Goal: Task Accomplishment & Management: Use online tool/utility

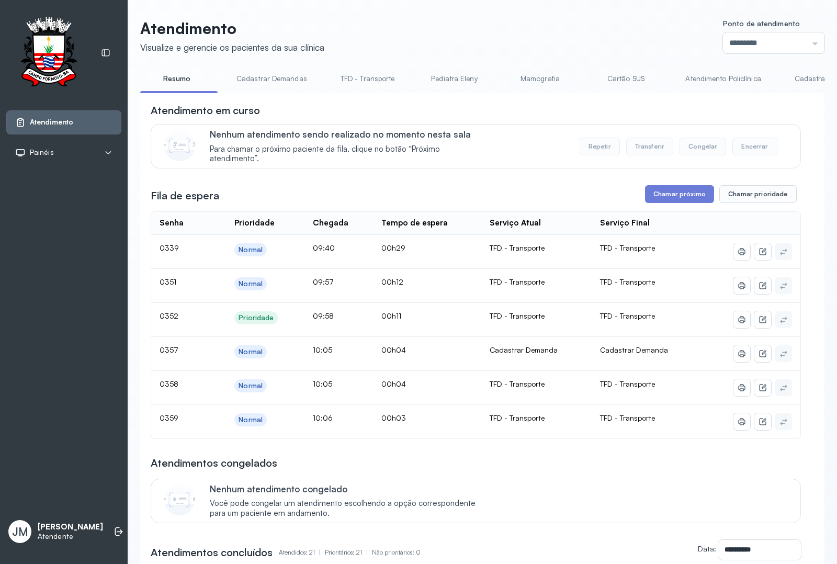
click at [795, 76] on link "Cadastrar Demanda" at bounding box center [828, 78] width 88 height 17
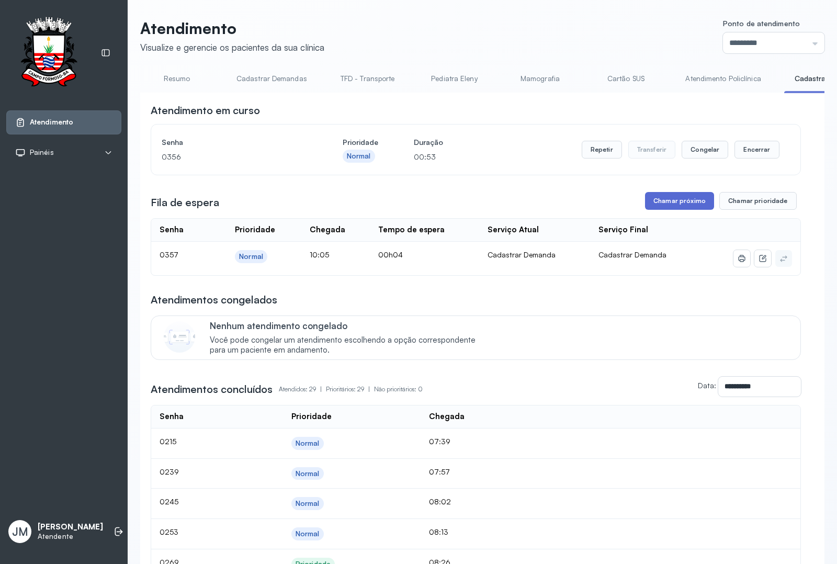
click at [675, 210] on button "Chamar próximo" at bounding box center [679, 201] width 69 height 18
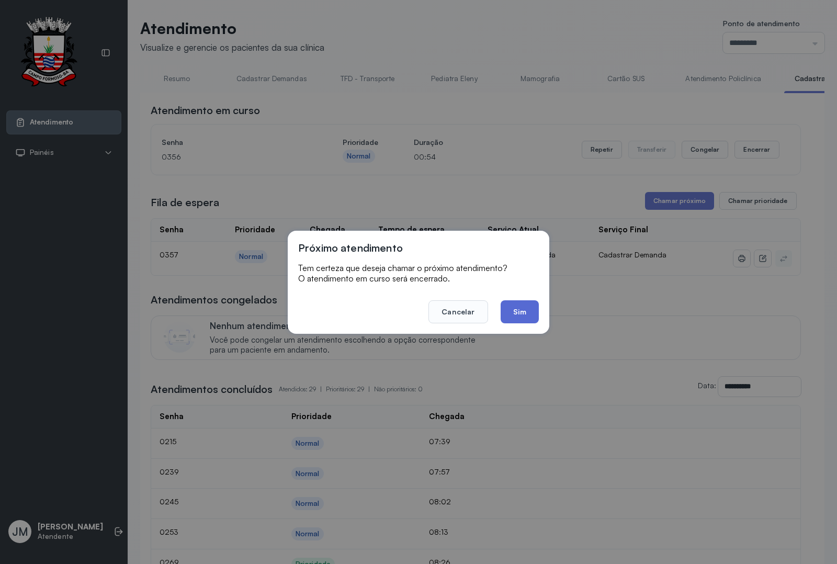
click at [518, 317] on button "Sim" at bounding box center [520, 311] width 38 height 23
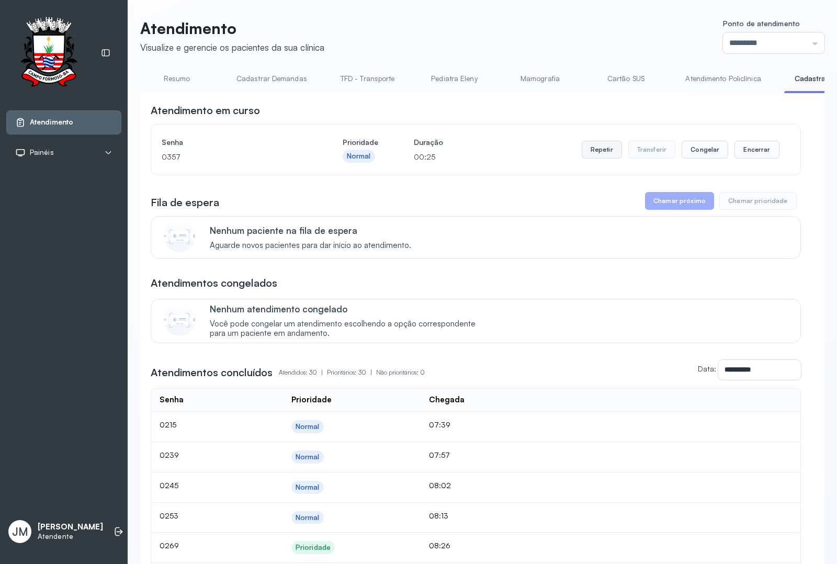
click at [592, 148] on button "Repetir" at bounding box center [602, 150] width 40 height 18
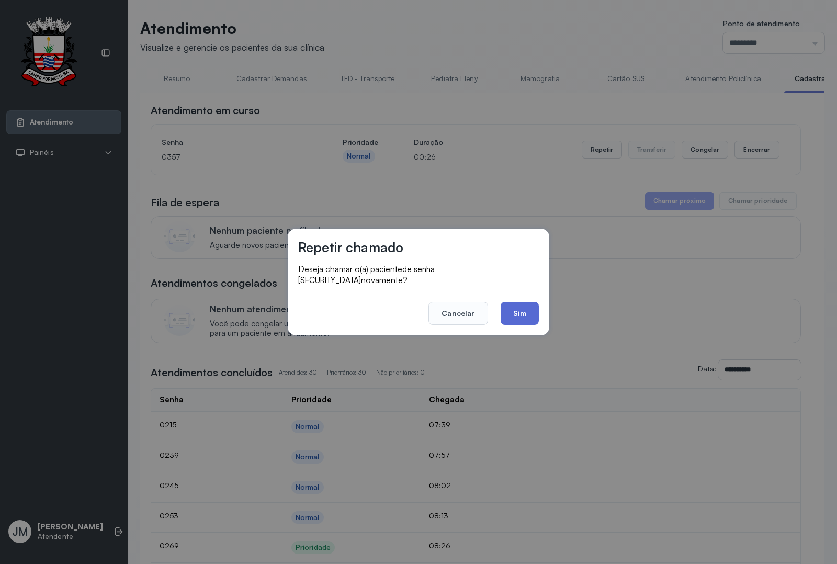
click at [521, 312] on button "Sim" at bounding box center [520, 313] width 38 height 23
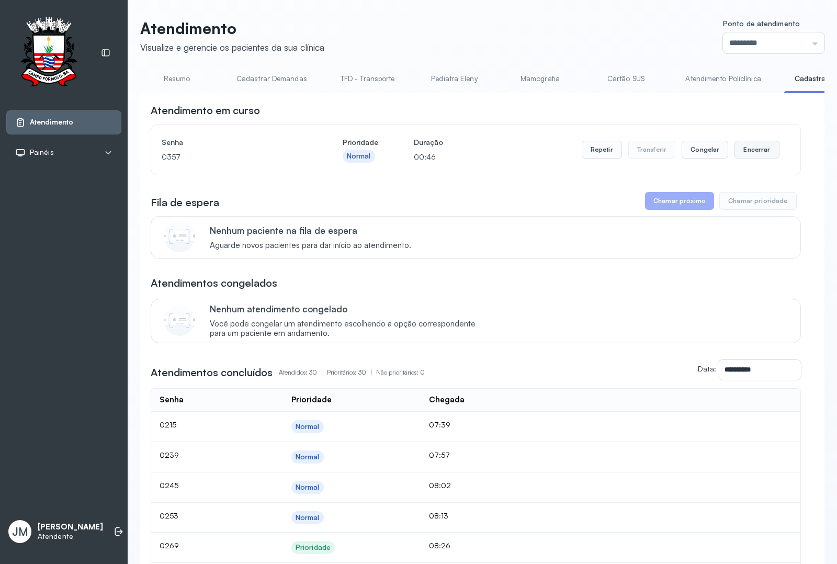
click at [749, 155] on button "Encerrar" at bounding box center [757, 150] width 44 height 18
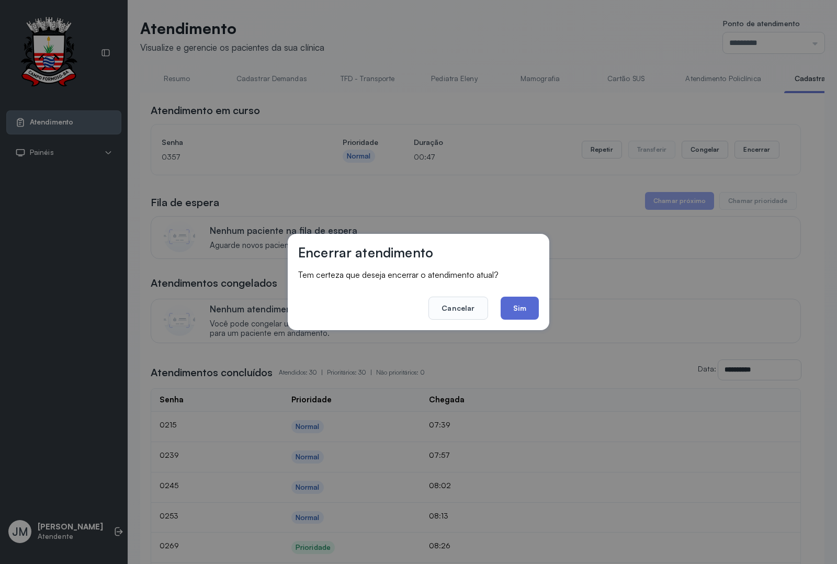
click at [527, 306] on button "Sim" at bounding box center [520, 308] width 38 height 23
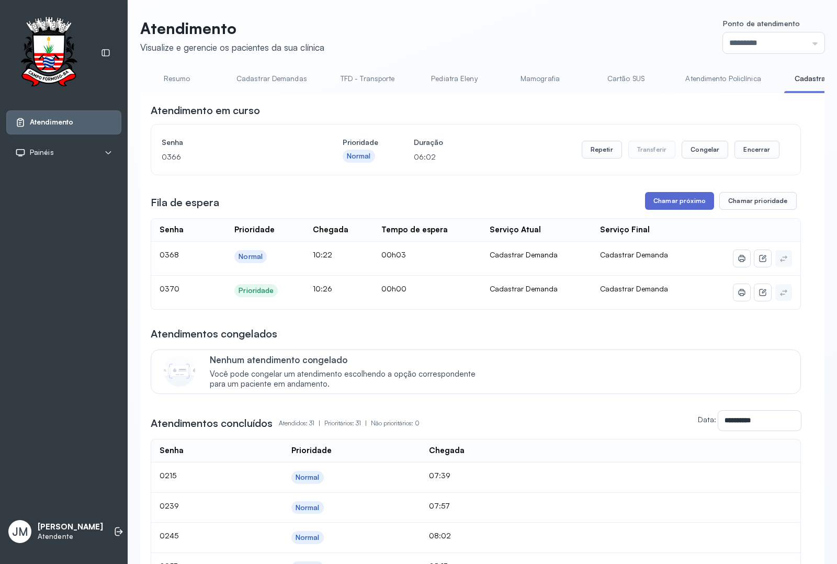
click at [662, 200] on button "Chamar próximo" at bounding box center [679, 201] width 69 height 18
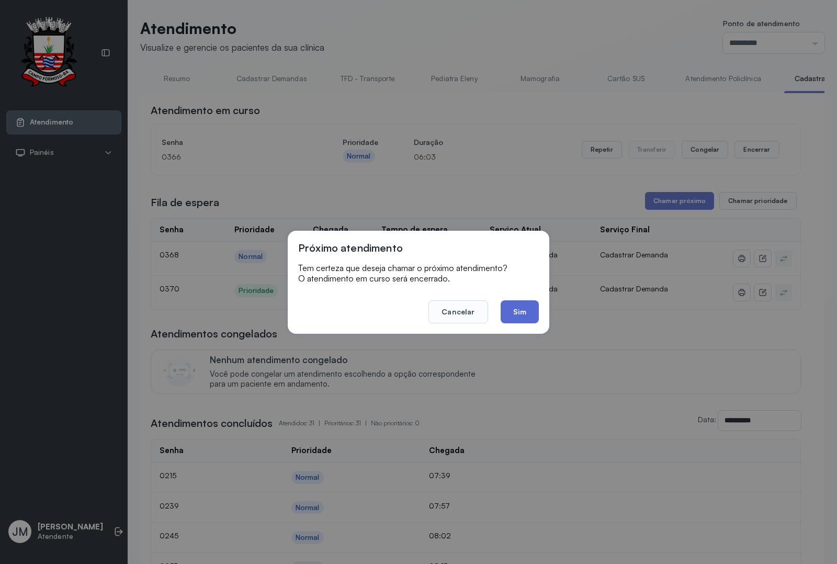
click at [517, 307] on button "Sim" at bounding box center [520, 311] width 38 height 23
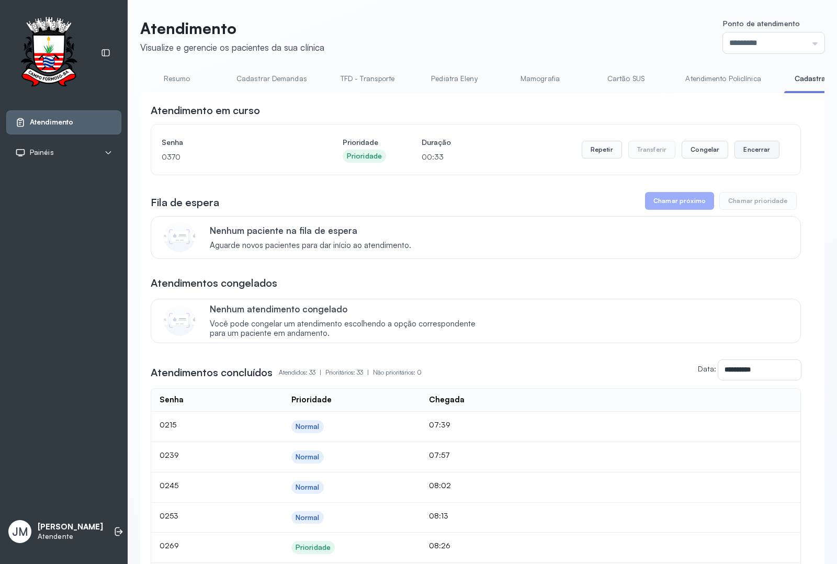
click at [753, 148] on button "Encerrar" at bounding box center [757, 150] width 44 height 18
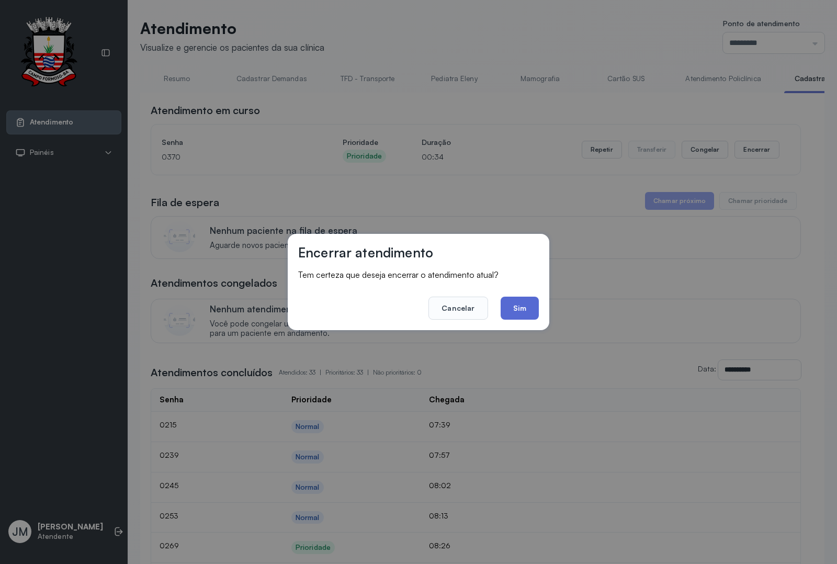
click at [533, 304] on button "Sim" at bounding box center [520, 308] width 38 height 23
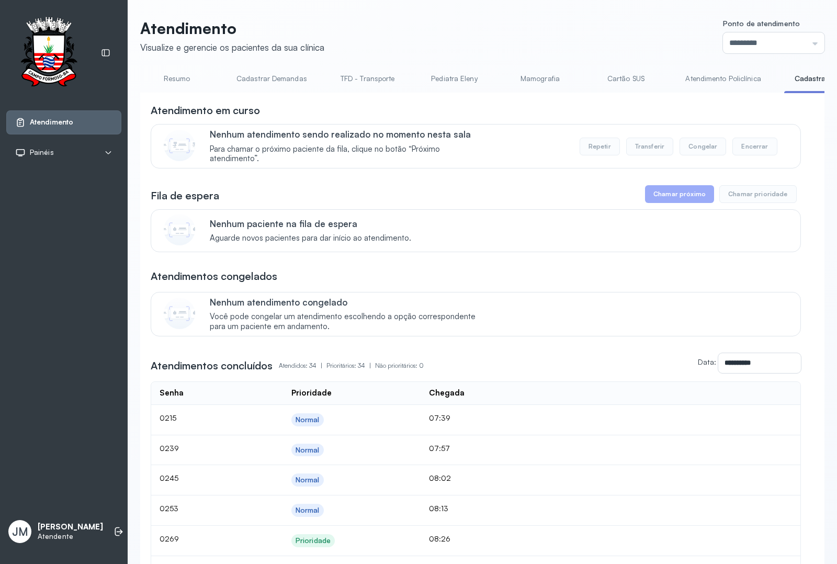
click at [179, 79] on link "Resumo" at bounding box center [176, 78] width 73 height 17
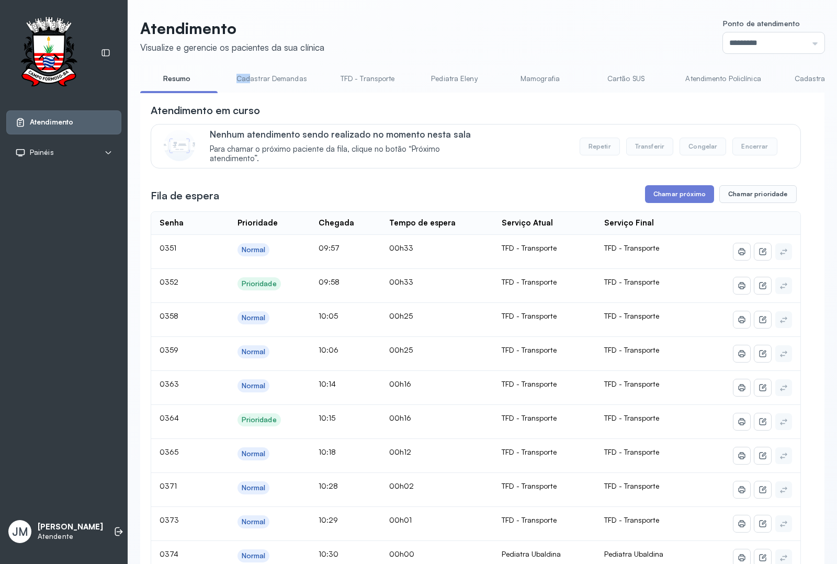
drag, startPoint x: 218, startPoint y: 91, endPoint x: 251, endPoint y: 93, distance: 33.0
click at [251, 93] on ul "Resumo Cadastrar Demandas TFD - Transporte Pediatra Eleny Mamografia Cartão SUS…" at bounding box center [482, 82] width 684 height 24
click at [684, 77] on link "Pediatra Ubaldina" at bounding box center [681, 78] width 79 height 17
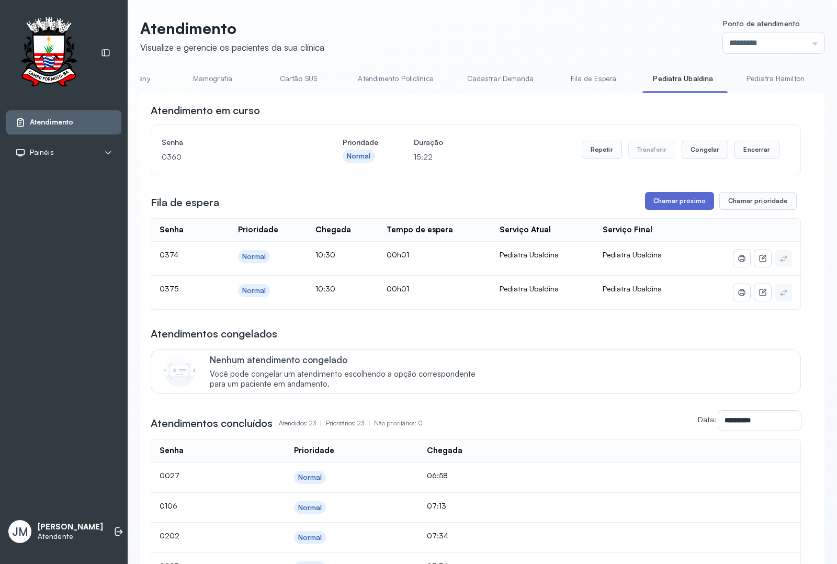
click at [670, 203] on button "Chamar próximo" at bounding box center [679, 201] width 69 height 18
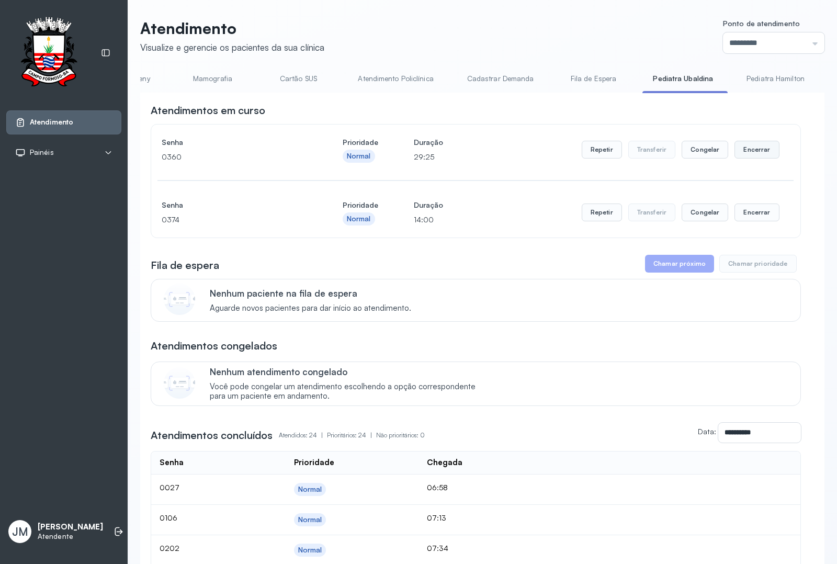
click at [744, 144] on button "Encerrar" at bounding box center [757, 150] width 44 height 18
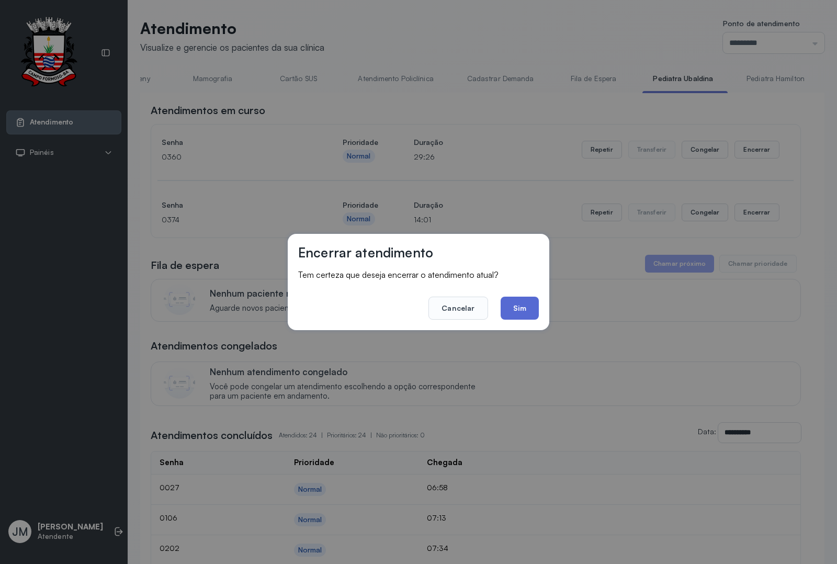
click at [514, 310] on button "Sim" at bounding box center [520, 308] width 38 height 23
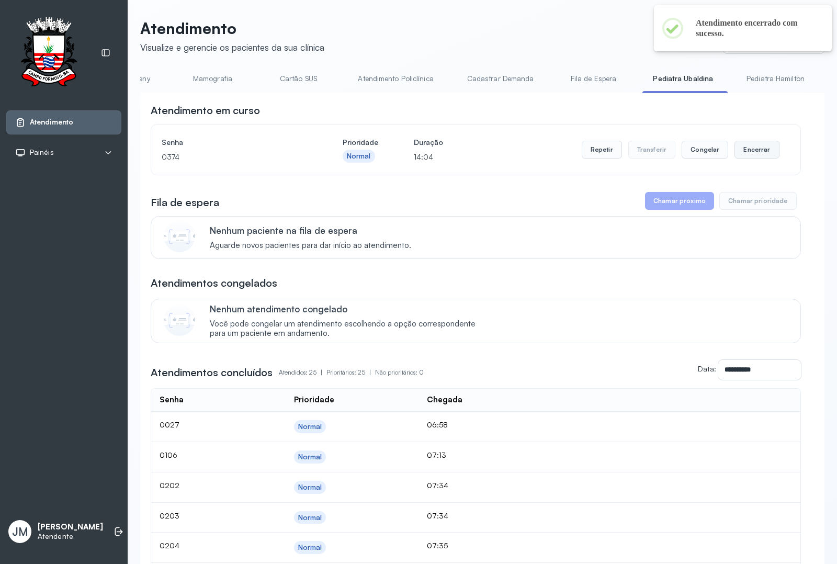
click at [743, 152] on button "Encerrar" at bounding box center [757, 150] width 44 height 18
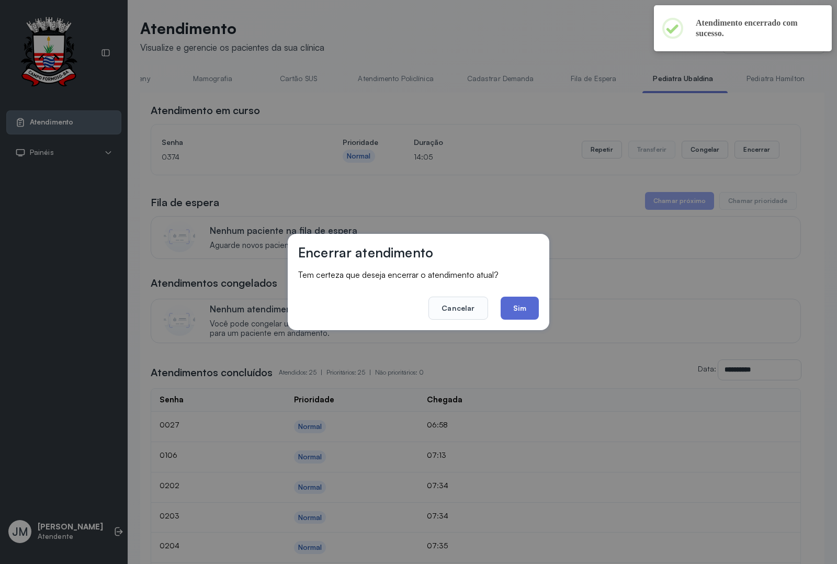
click at [518, 303] on button "Sim" at bounding box center [520, 308] width 38 height 23
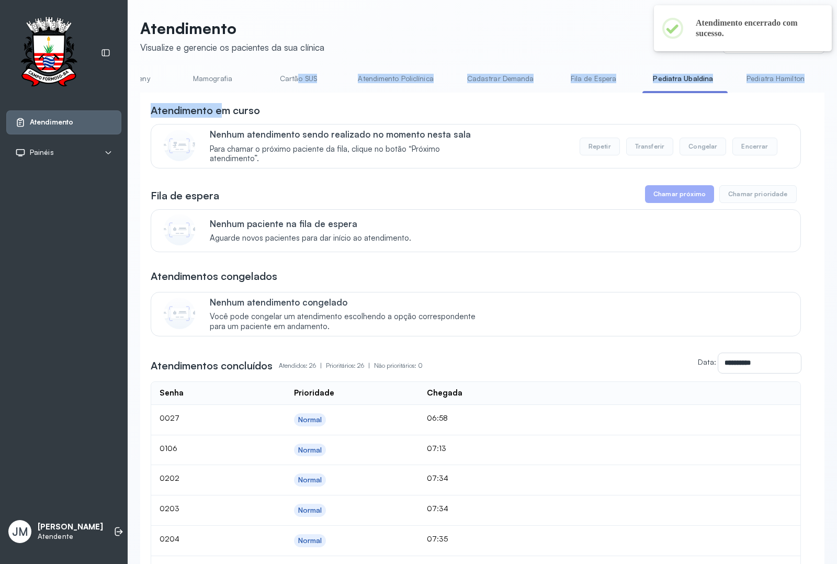
drag, startPoint x: 295, startPoint y: 93, endPoint x: 224, endPoint y: 103, distance: 71.3
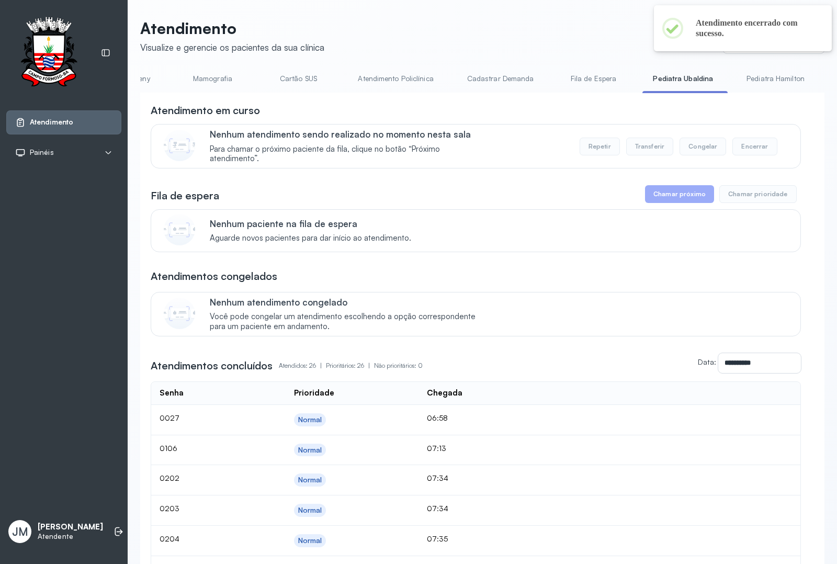
click at [292, 117] on div "Atendimento em curso" at bounding box center [476, 110] width 650 height 15
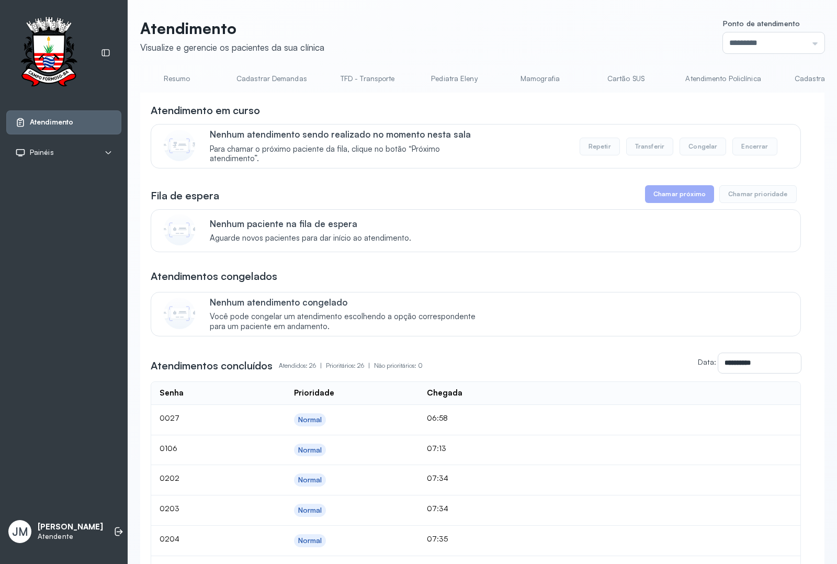
click at [172, 75] on link "Resumo" at bounding box center [176, 78] width 73 height 17
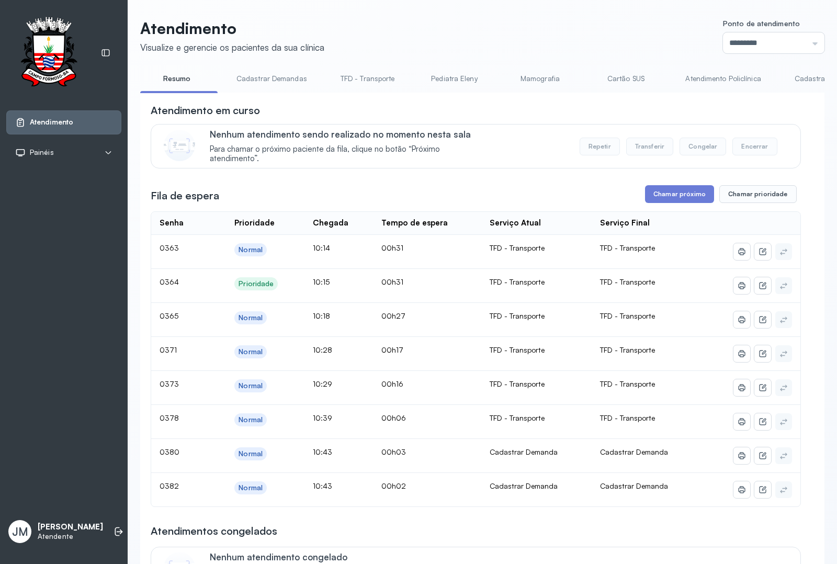
click at [798, 76] on link "Cadastrar Demanda" at bounding box center [828, 78] width 88 height 17
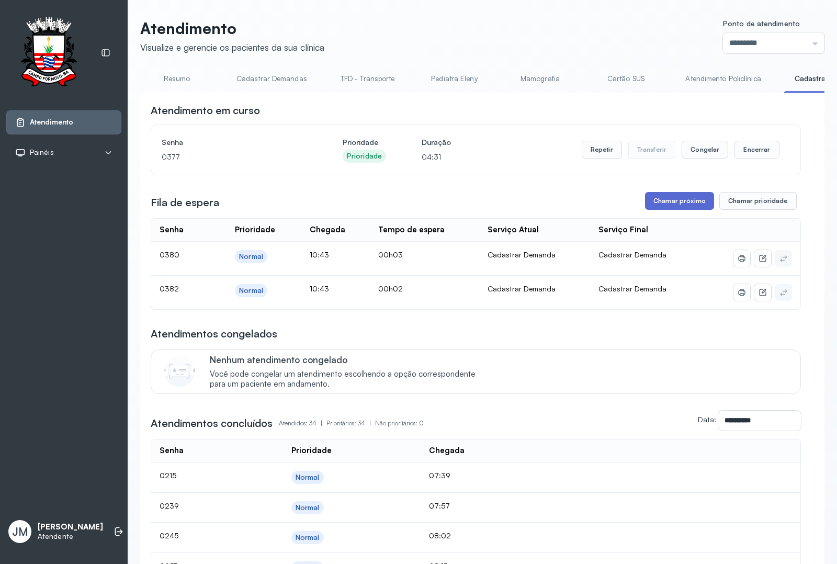
click at [685, 203] on button "Chamar próximo" at bounding box center [679, 201] width 69 height 18
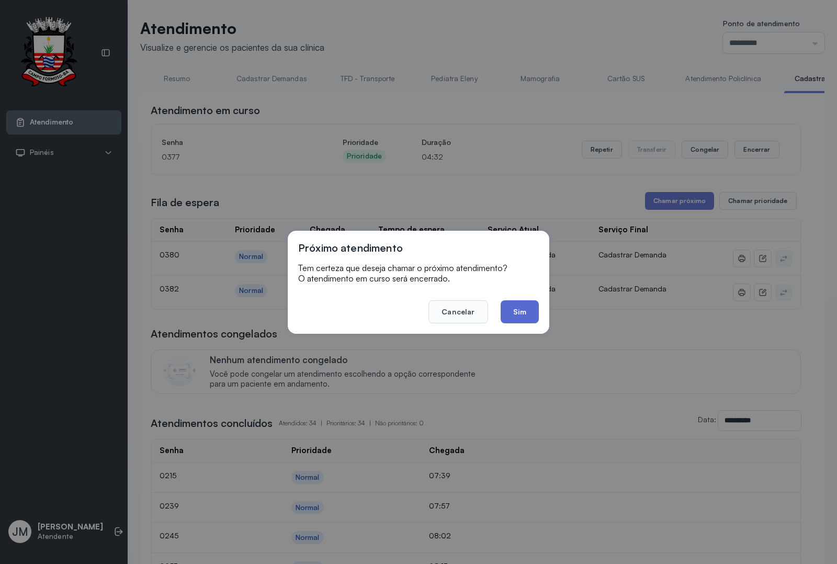
click at [520, 309] on button "Sim" at bounding box center [520, 311] width 38 height 23
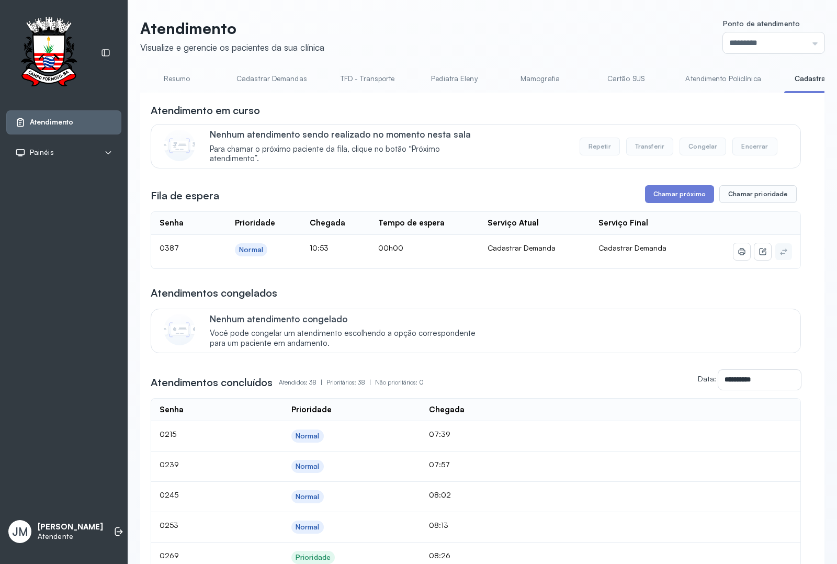
click at [178, 80] on link "Resumo" at bounding box center [176, 78] width 73 height 17
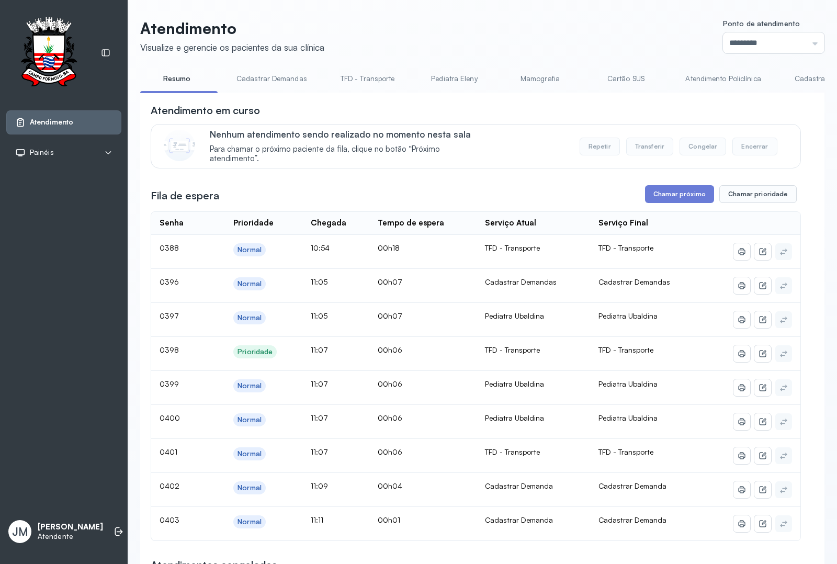
click at [356, 74] on link "TFD - Transporte" at bounding box center [367, 78] width 75 height 17
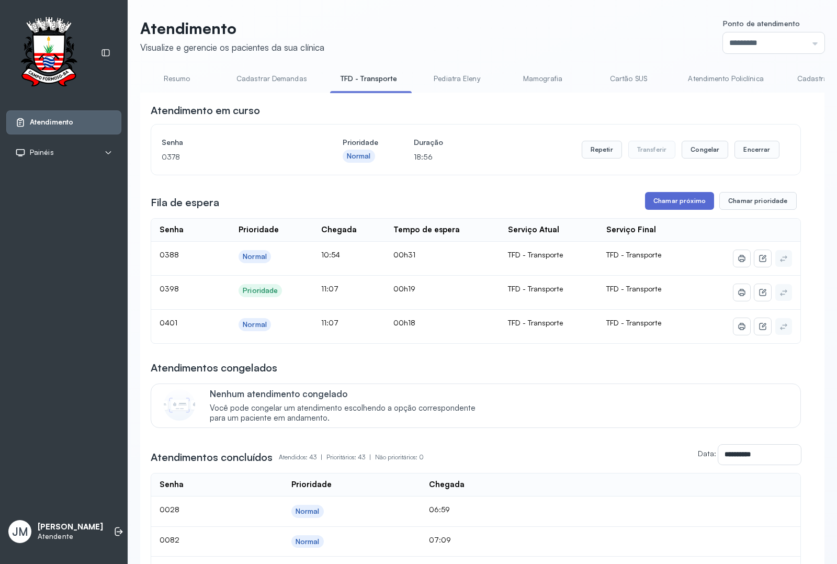
click at [671, 203] on button "Chamar próximo" at bounding box center [679, 201] width 69 height 18
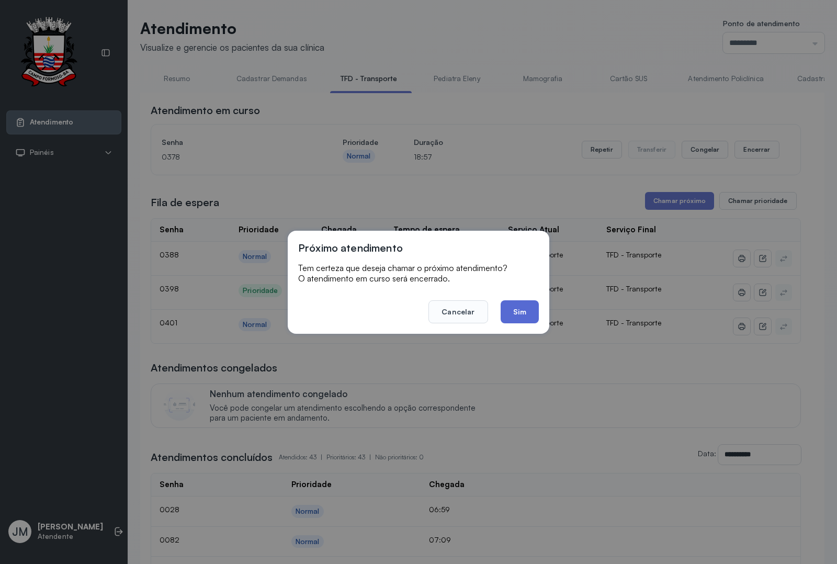
click at [516, 308] on button "Sim" at bounding box center [520, 311] width 38 height 23
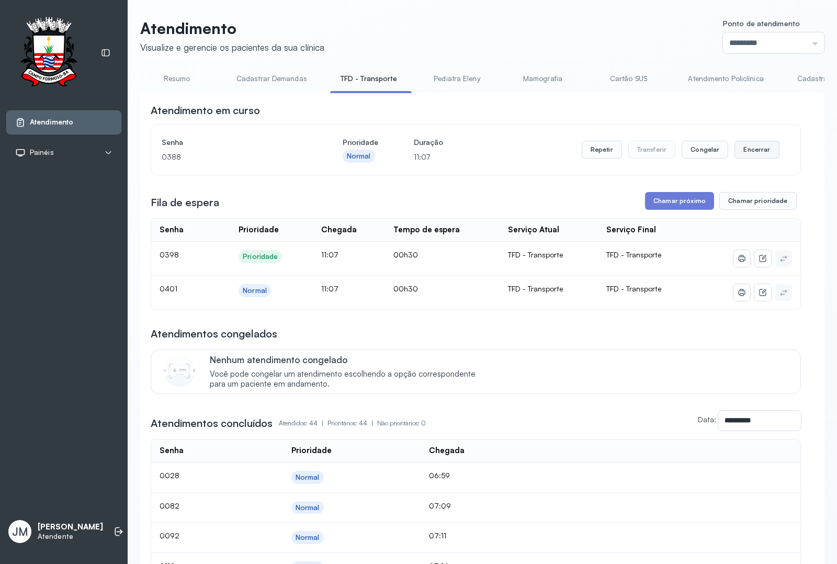
click at [739, 152] on button "Encerrar" at bounding box center [757, 150] width 44 height 18
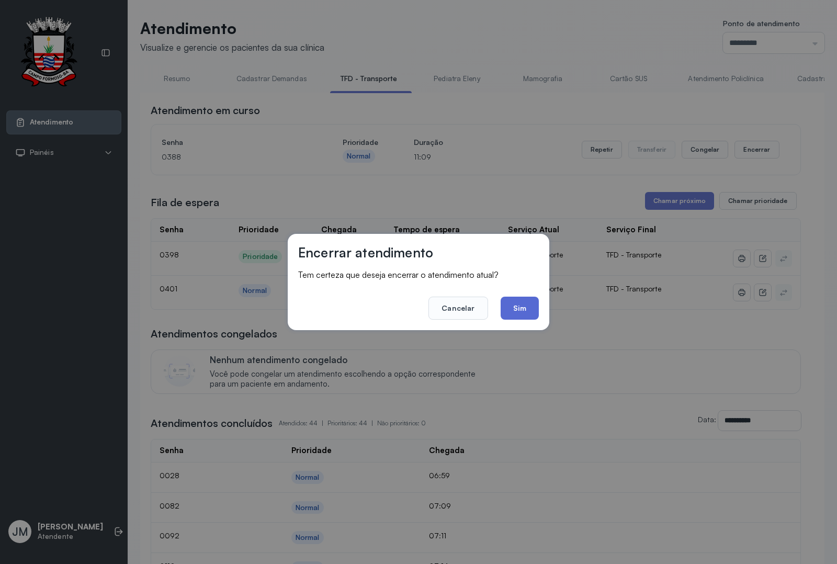
click at [509, 309] on button "Sim" at bounding box center [520, 308] width 38 height 23
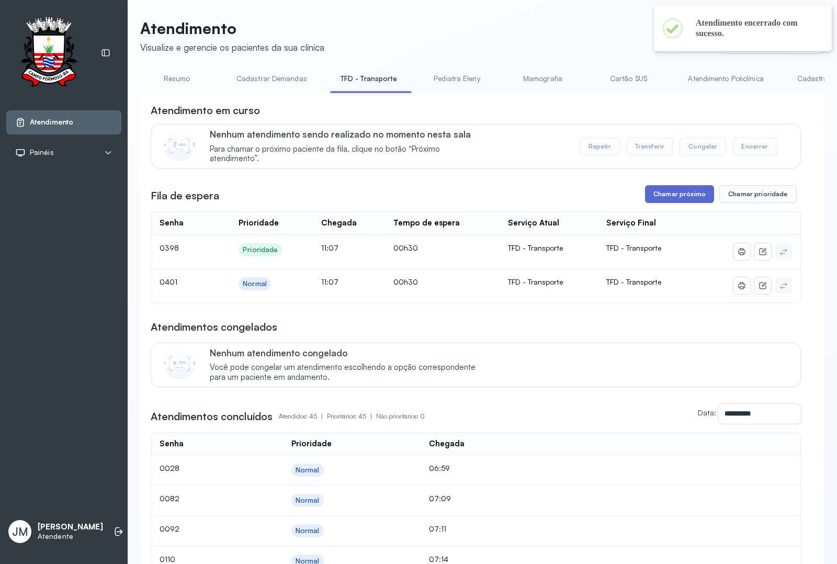
click at [673, 192] on button "Chamar próximo" at bounding box center [679, 194] width 69 height 18
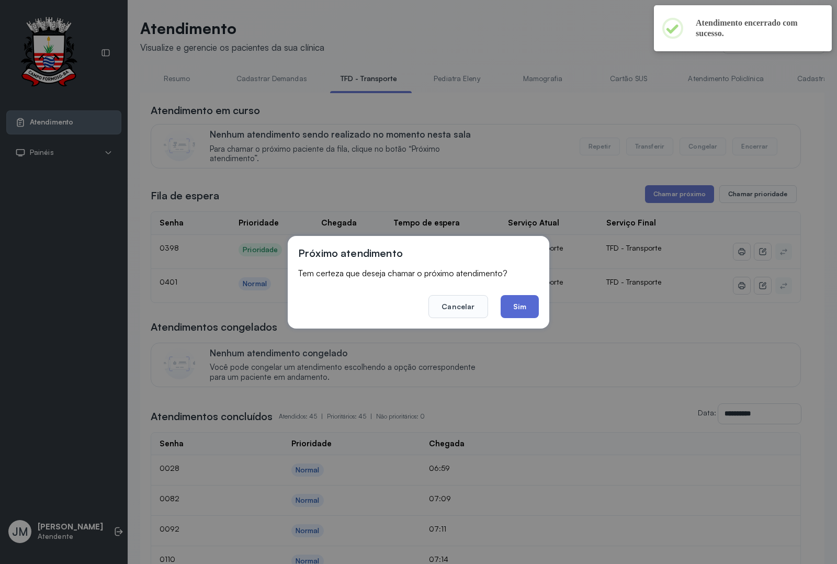
click at [503, 309] on button "Sim" at bounding box center [520, 306] width 38 height 23
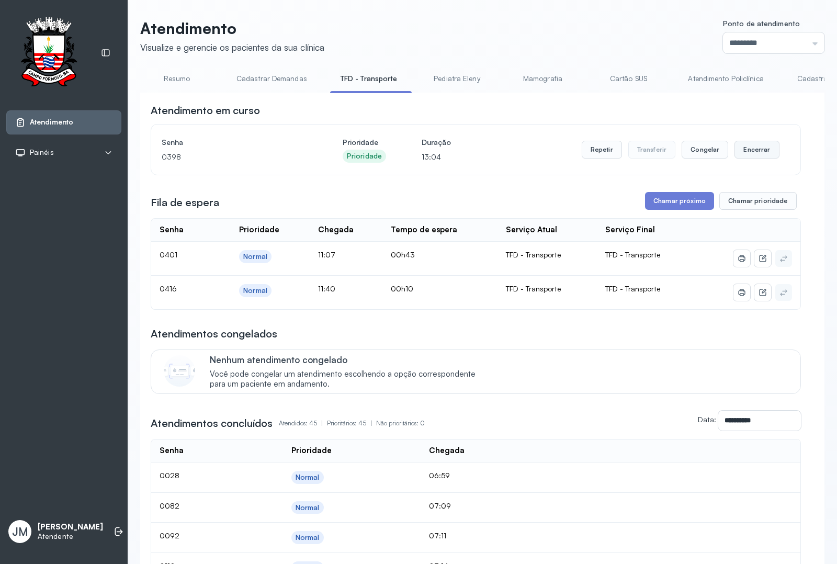
click at [746, 154] on button "Encerrar" at bounding box center [757, 150] width 44 height 18
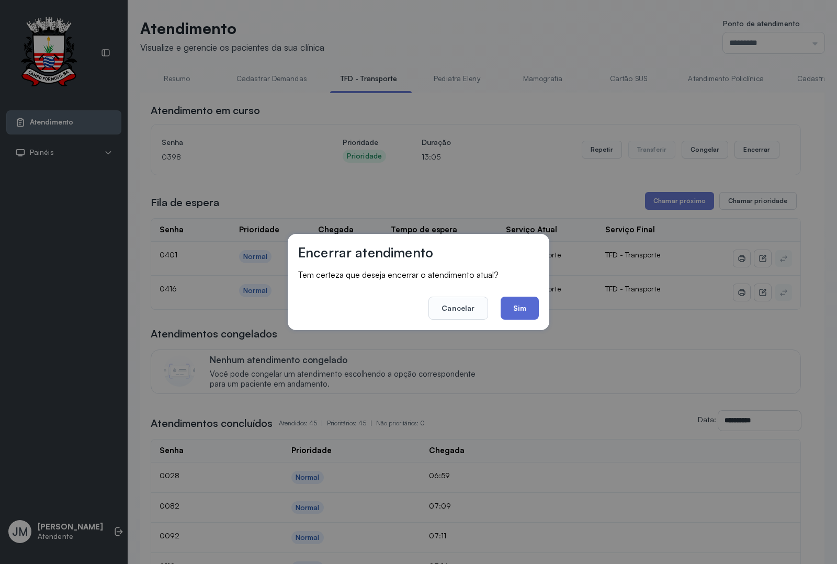
click at [520, 307] on button "Sim" at bounding box center [520, 308] width 38 height 23
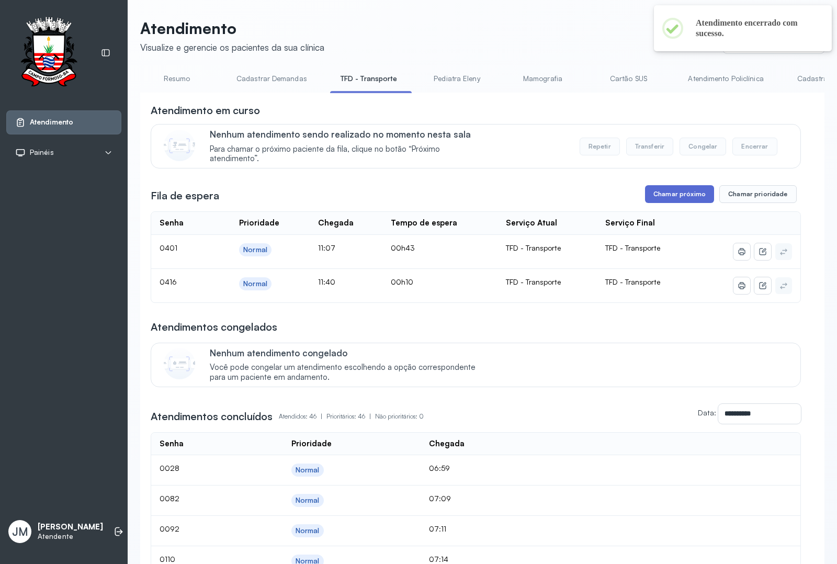
click at [669, 197] on button "Chamar próximo" at bounding box center [679, 194] width 69 height 18
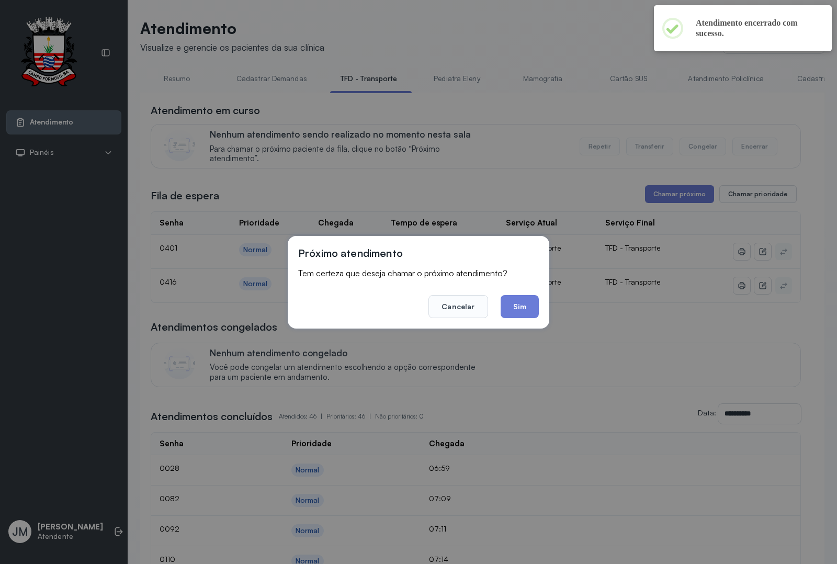
click at [518, 308] on button "Sim" at bounding box center [520, 306] width 38 height 23
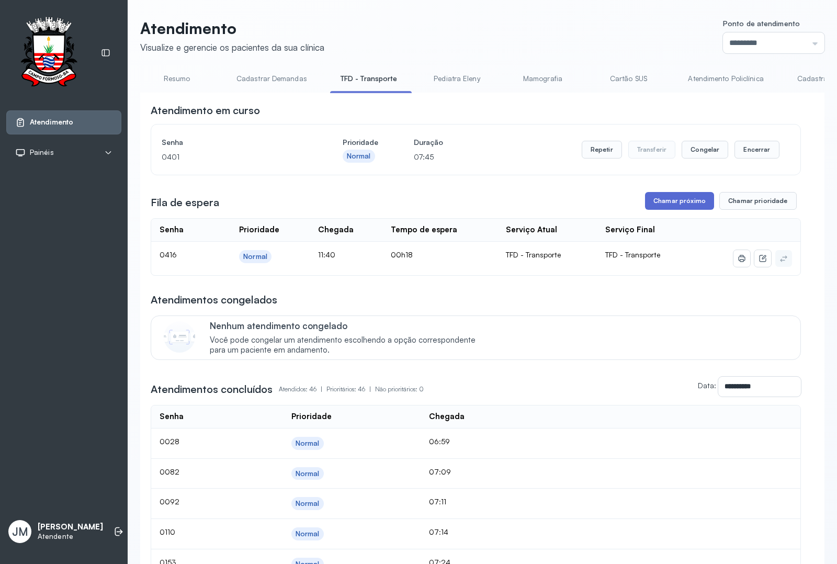
click at [678, 195] on button "Chamar próximo" at bounding box center [679, 201] width 69 height 18
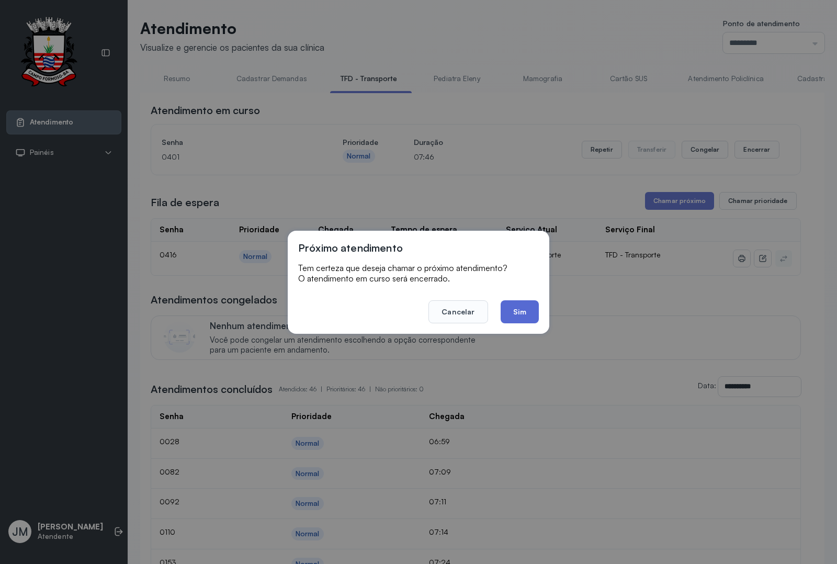
click at [521, 308] on button "Sim" at bounding box center [520, 311] width 38 height 23
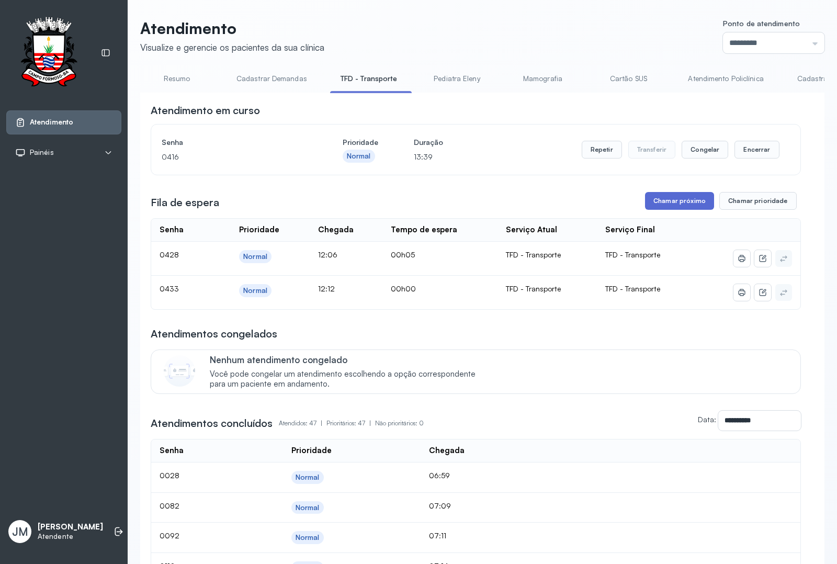
click at [673, 205] on button "Chamar próximo" at bounding box center [679, 201] width 69 height 18
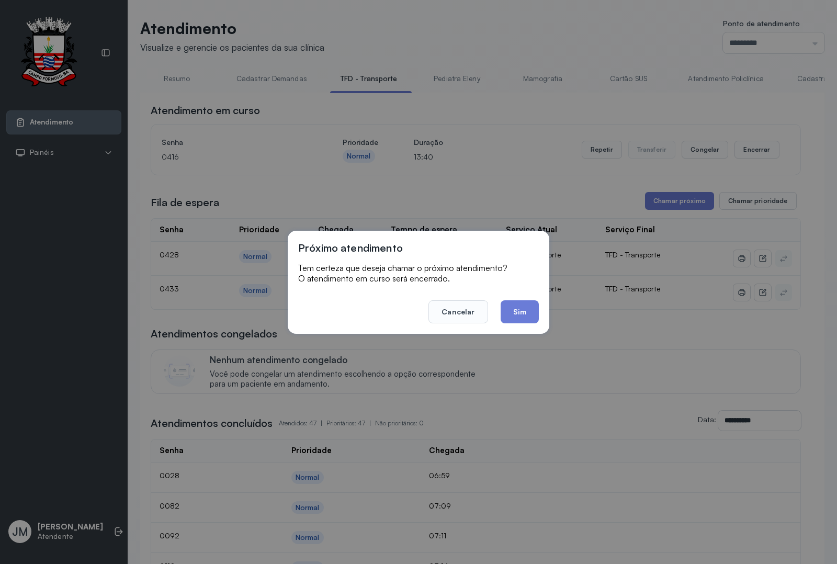
drag, startPoint x: 512, startPoint y: 308, endPoint x: 526, endPoint y: 302, distance: 15.1
click at [518, 305] on button "Sim" at bounding box center [520, 311] width 38 height 23
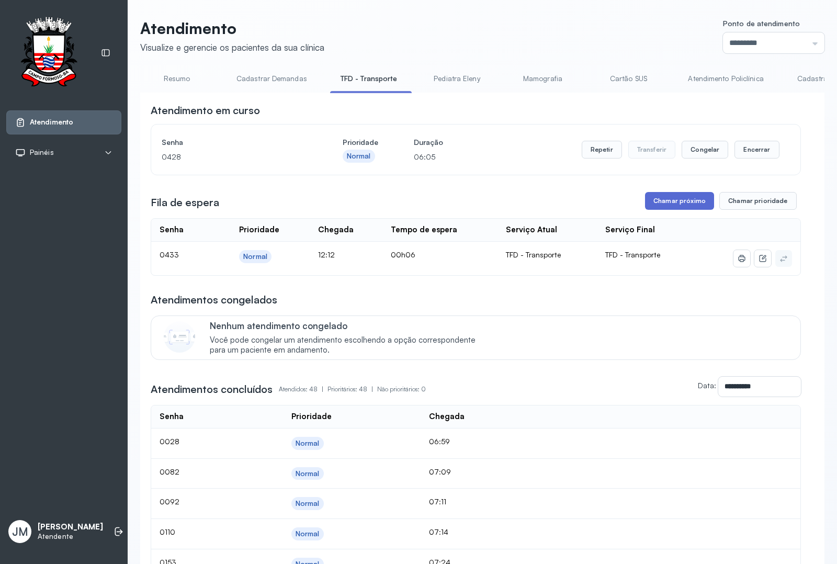
click at [662, 205] on button "Chamar próximo" at bounding box center [679, 201] width 69 height 18
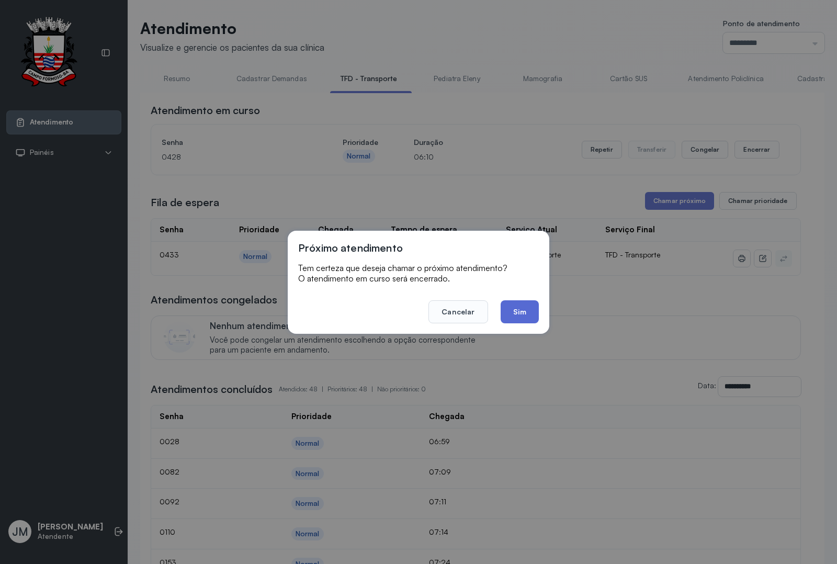
click at [516, 310] on button "Sim" at bounding box center [520, 311] width 38 height 23
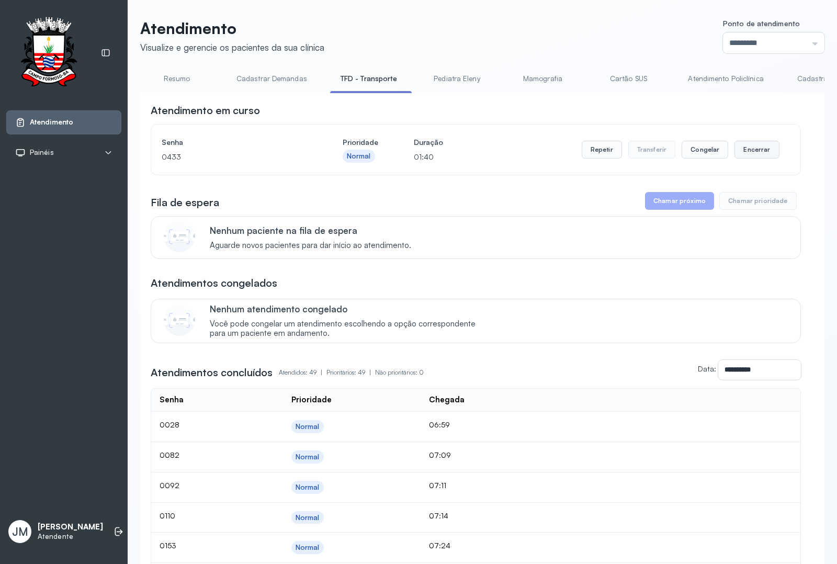
click at [743, 148] on button "Encerrar" at bounding box center [757, 150] width 44 height 18
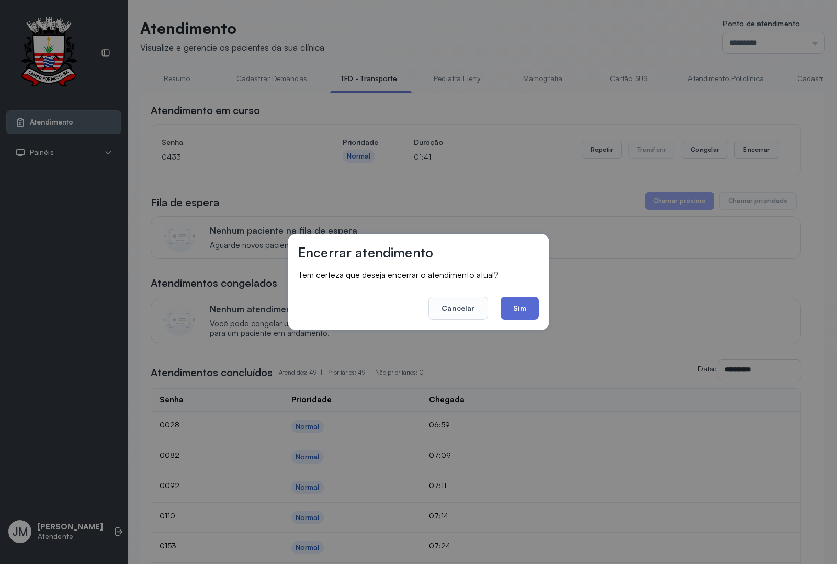
click at [518, 308] on button "Sim" at bounding box center [520, 308] width 38 height 23
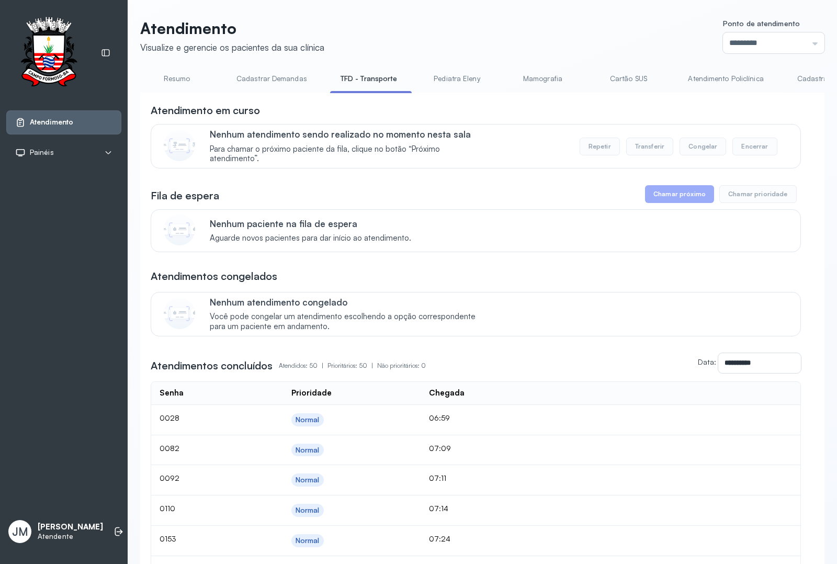
click at [356, 80] on link "TFD - Transporte" at bounding box center [369, 78] width 78 height 17
drag, startPoint x: 181, startPoint y: 77, endPoint x: 226, endPoint y: 73, distance: 45.2
click at [180, 77] on link "Resumo" at bounding box center [176, 78] width 73 height 17
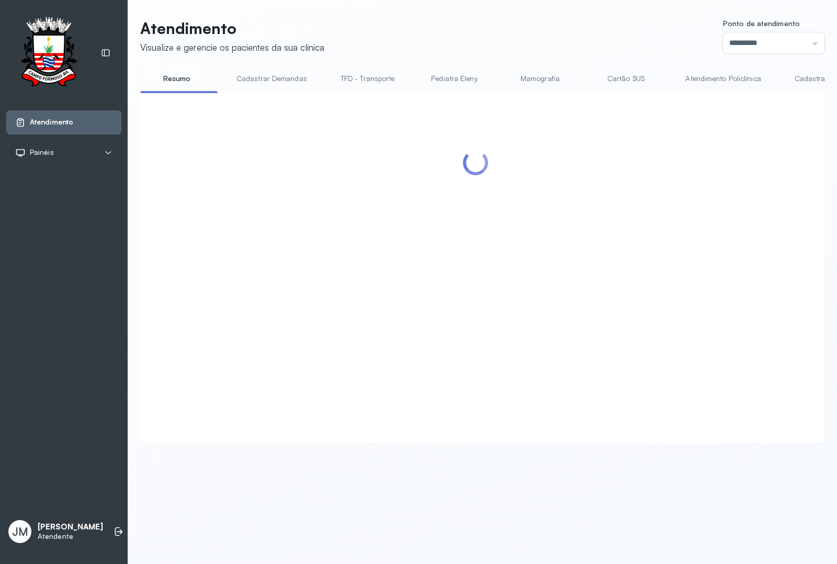
click at [370, 75] on link "TFD - Transporte" at bounding box center [367, 78] width 75 height 17
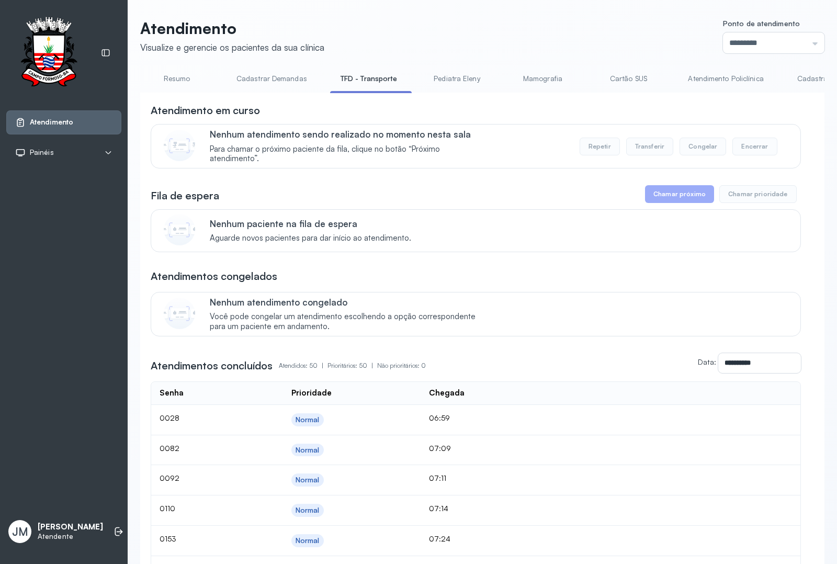
click at [369, 77] on link "TFD - Transporte" at bounding box center [369, 78] width 78 height 17
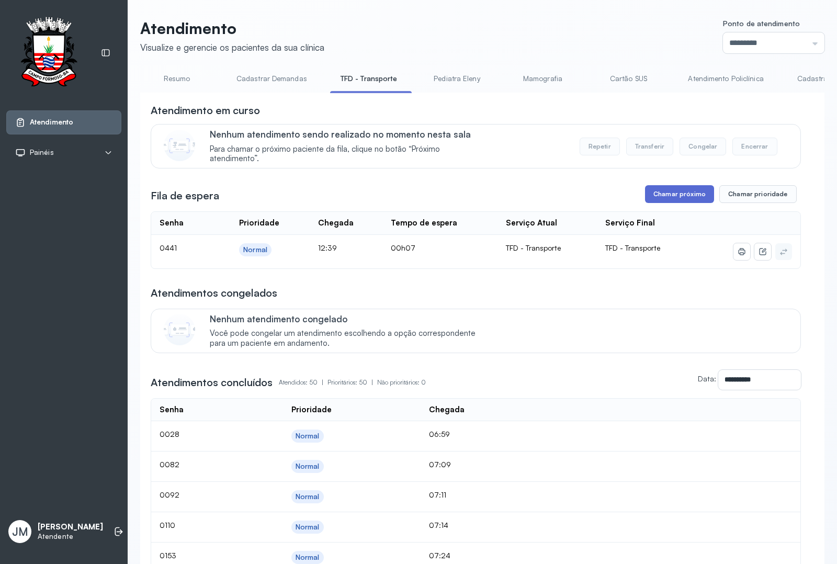
click at [655, 195] on button "Chamar próximo" at bounding box center [679, 194] width 69 height 18
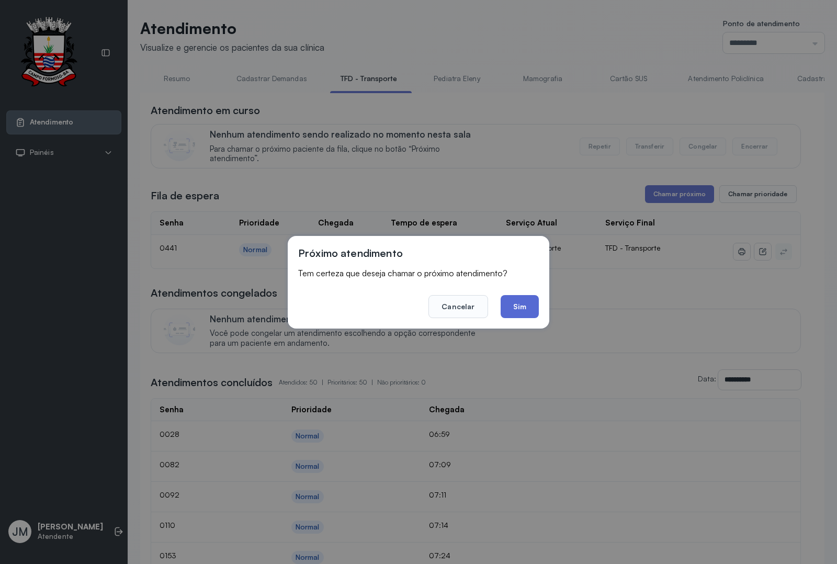
click at [507, 303] on button "Sim" at bounding box center [520, 306] width 38 height 23
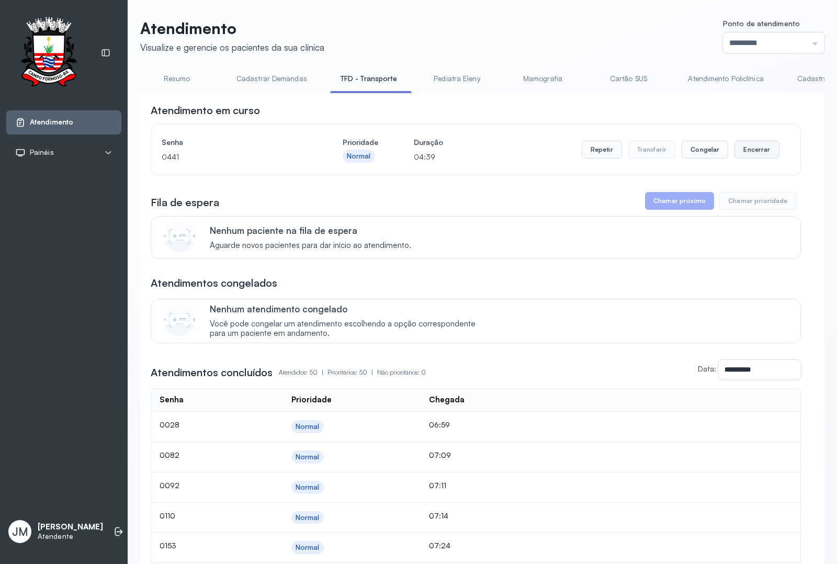
click at [747, 145] on button "Encerrar" at bounding box center [757, 150] width 44 height 18
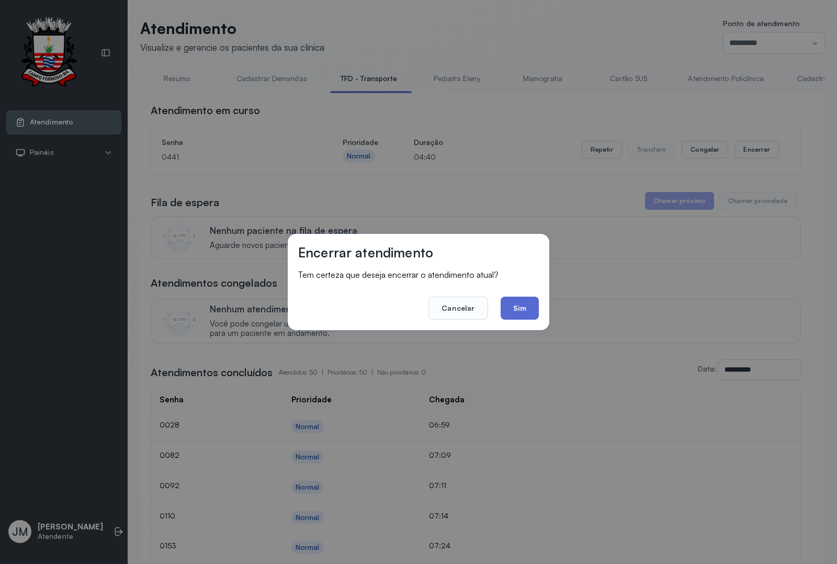
click at [522, 304] on button "Sim" at bounding box center [520, 308] width 38 height 23
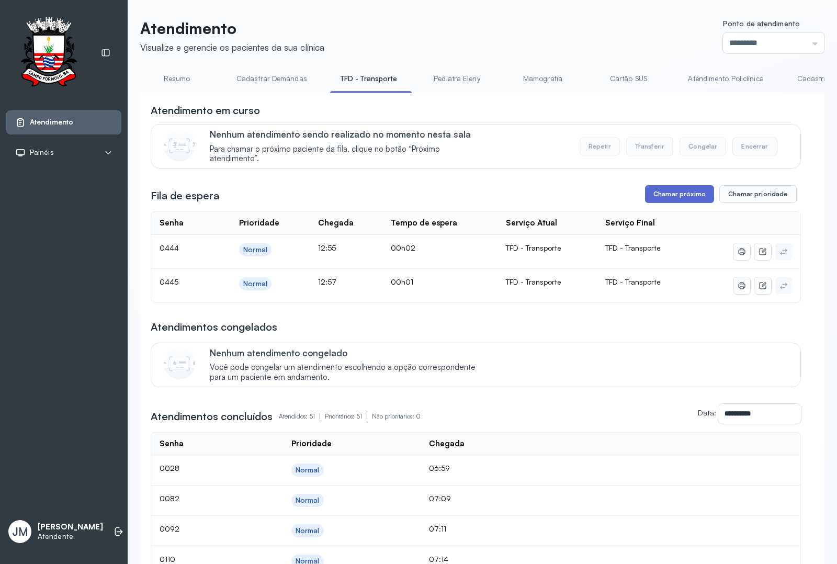
click at [665, 191] on button "Chamar próximo" at bounding box center [679, 194] width 69 height 18
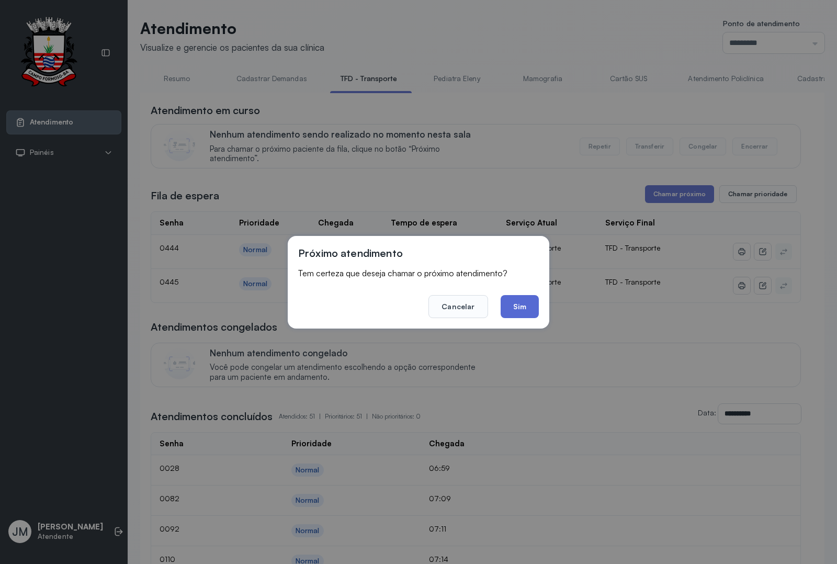
click at [517, 304] on button "Sim" at bounding box center [520, 306] width 38 height 23
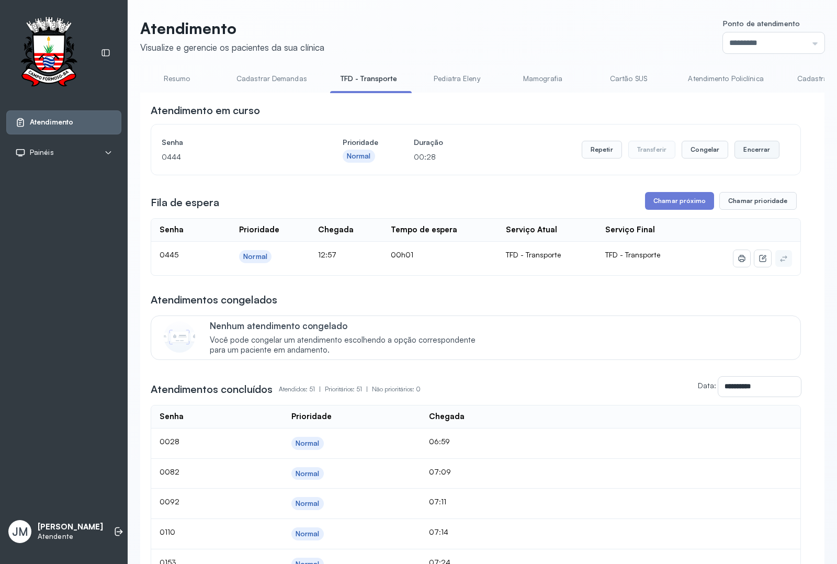
click at [751, 153] on button "Encerrar" at bounding box center [757, 150] width 44 height 18
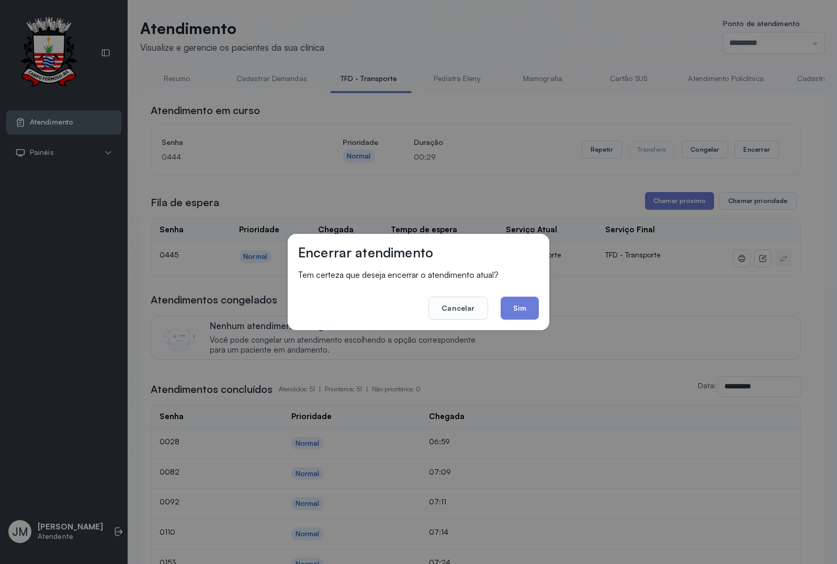
drag, startPoint x: 521, startPoint y: 307, endPoint x: 508, endPoint y: 298, distance: 15.5
click at [522, 307] on button "Sim" at bounding box center [520, 308] width 38 height 23
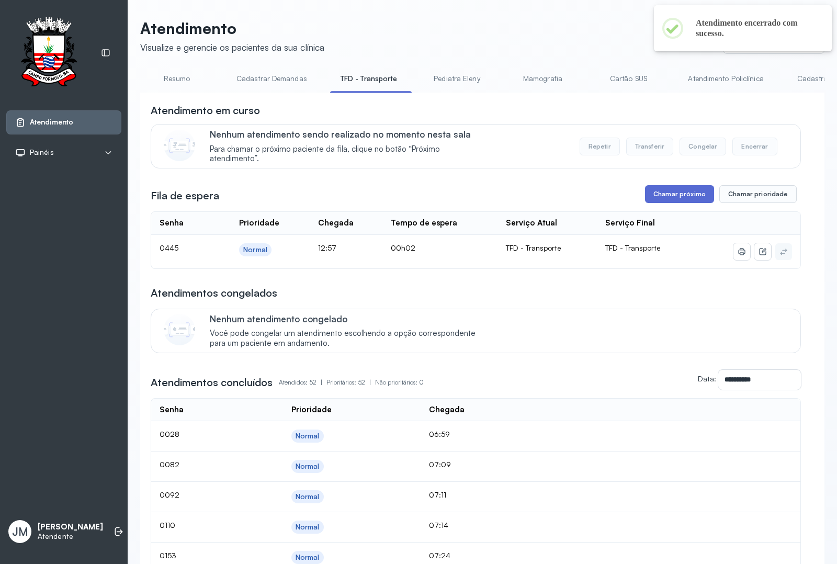
click at [662, 195] on button "Chamar próximo" at bounding box center [679, 194] width 69 height 18
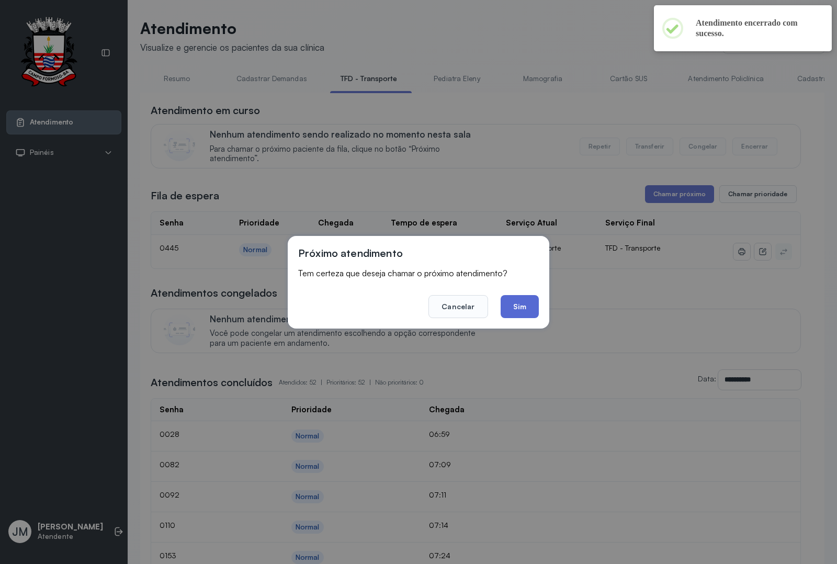
click at [526, 300] on button "Sim" at bounding box center [520, 306] width 38 height 23
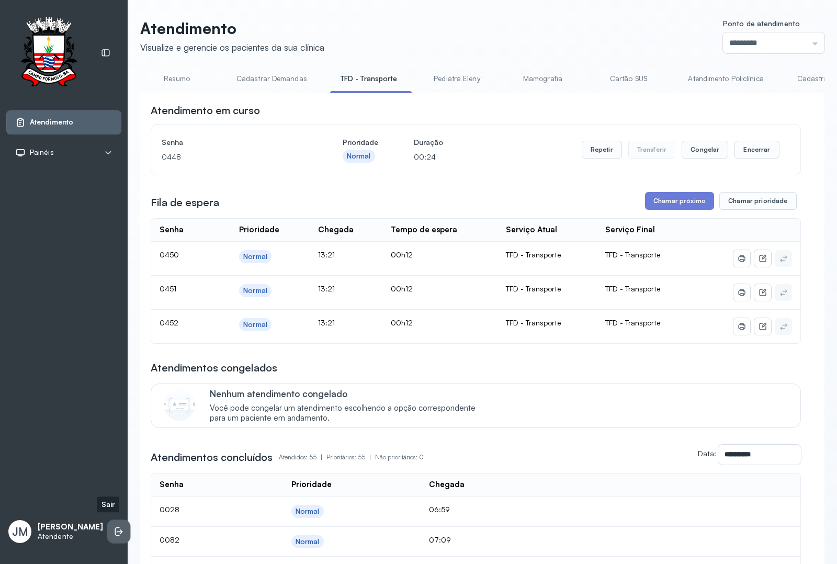
click at [117, 529] on icon at bounding box center [120, 531] width 6 height 5
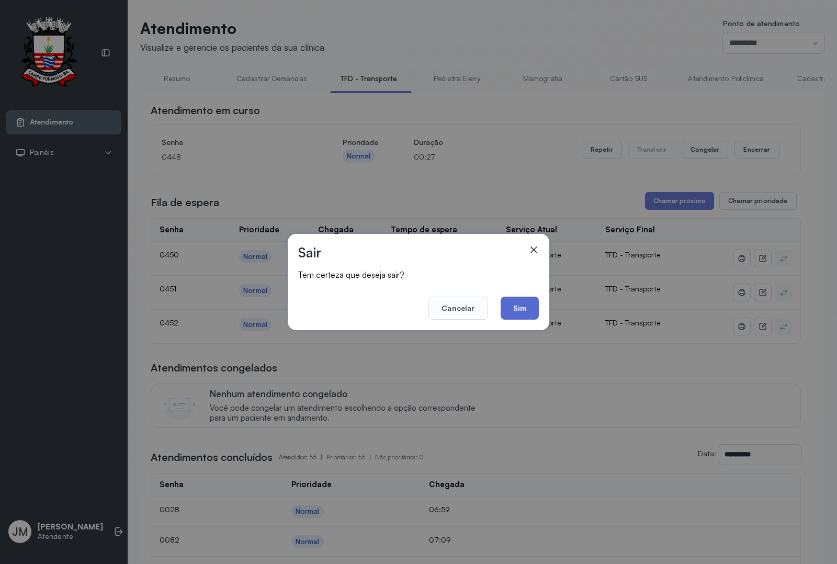
click at [515, 309] on button "Sim" at bounding box center [520, 308] width 38 height 23
